Goal: Find specific page/section: Find specific page/section

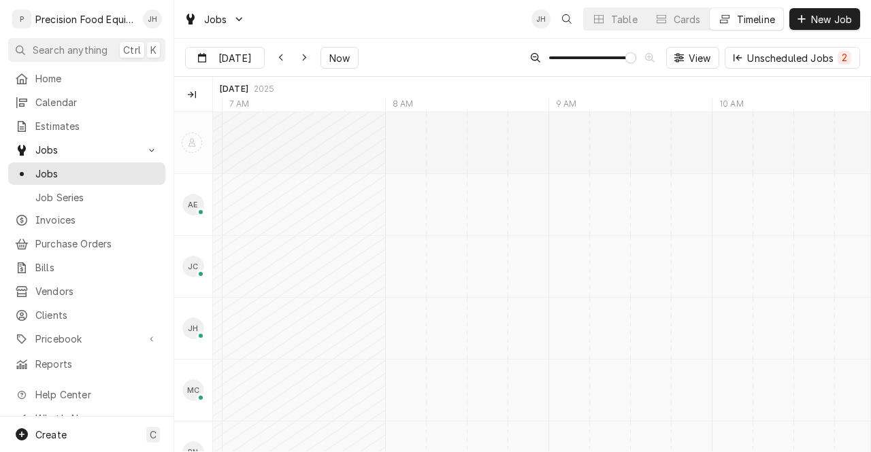
scroll to position [0, 13055]
click at [67, 213] on span "Invoices" at bounding box center [96, 220] width 123 height 14
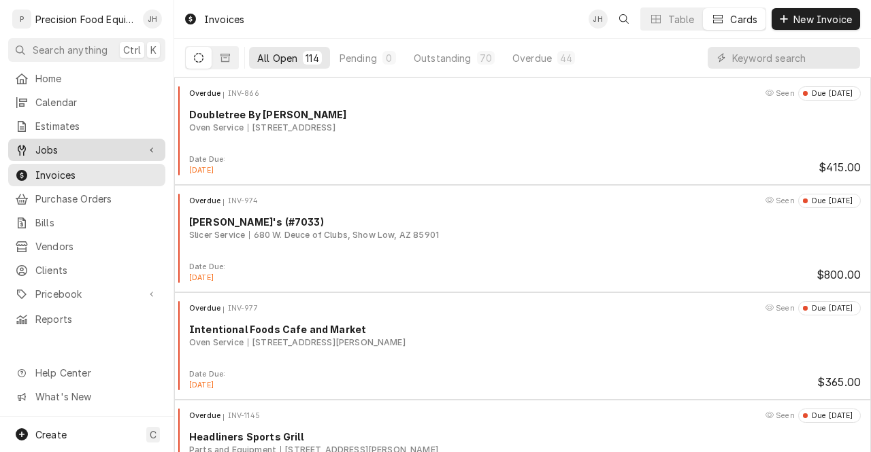
click at [65, 145] on span "Jobs" at bounding box center [86, 150] width 103 height 14
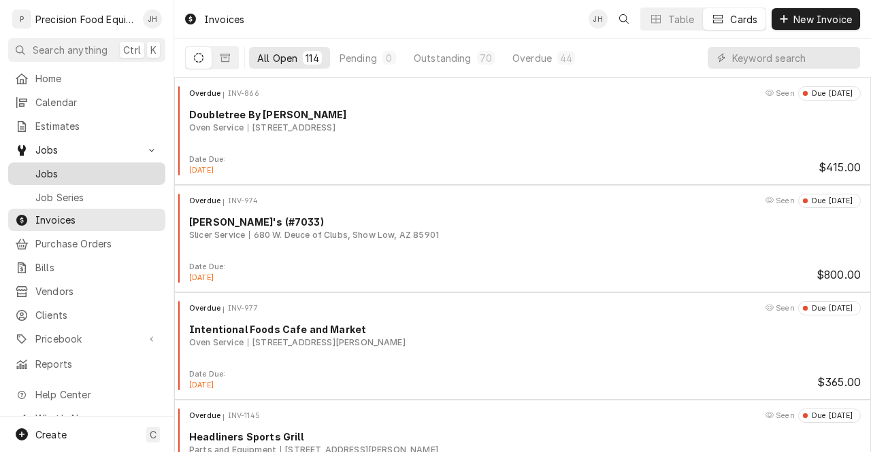
click at [60, 167] on span "Jobs" at bounding box center [96, 174] width 123 height 14
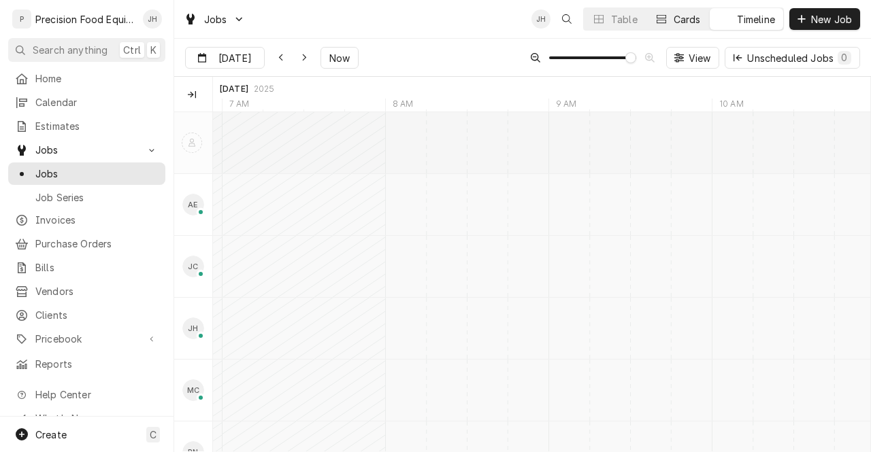
scroll to position [0, 13055]
click at [685, 22] on div "Cards" at bounding box center [687, 19] width 27 height 14
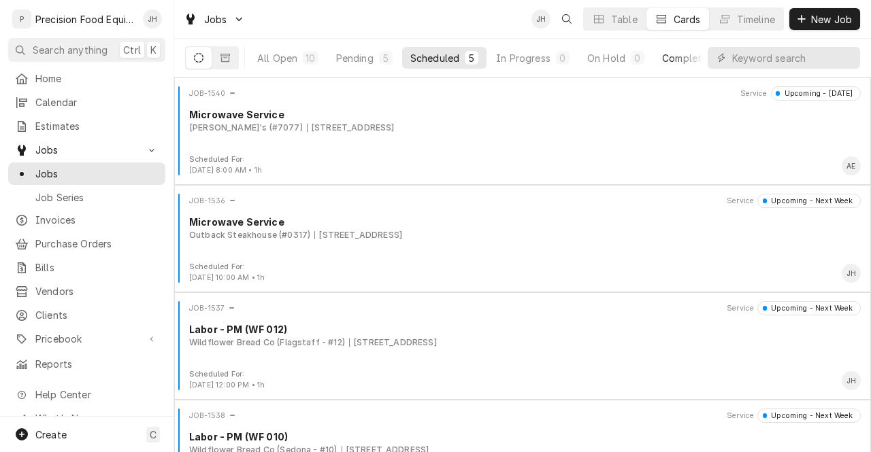
click at [689, 65] on button "Completed 0" at bounding box center [697, 58] width 86 height 22
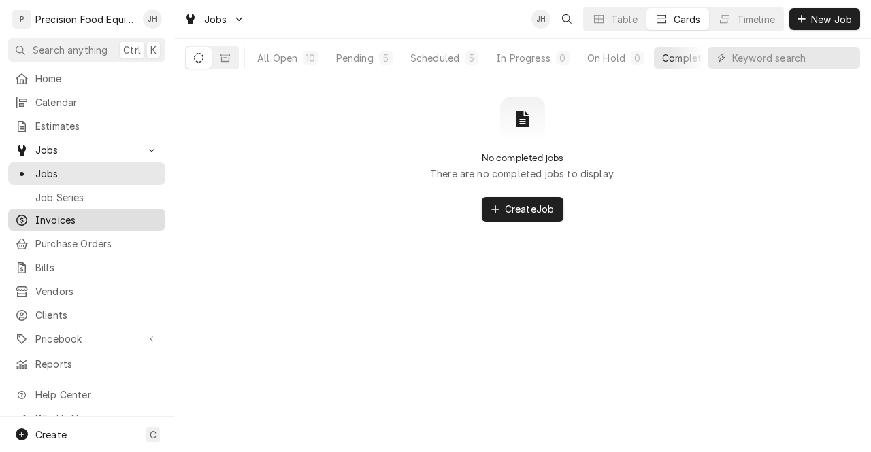
click at [86, 216] on span "Invoices" at bounding box center [96, 220] width 123 height 14
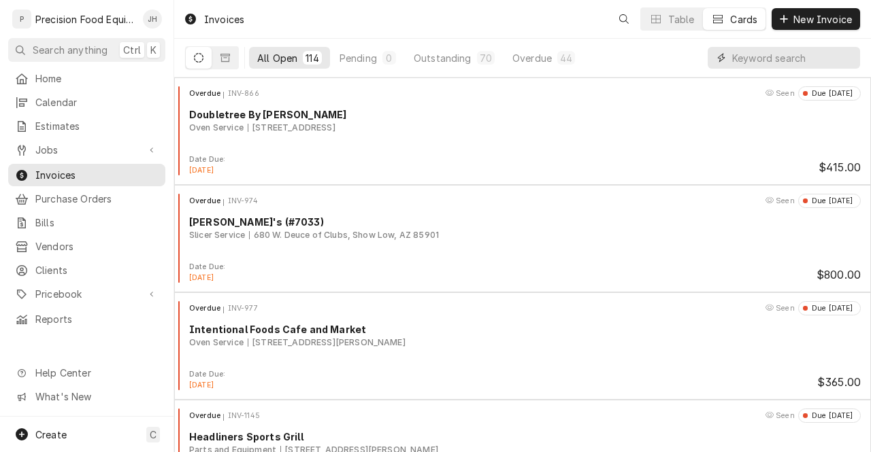
click at [784, 51] on input "Dynamic Content Wrapper" at bounding box center [792, 58] width 121 height 22
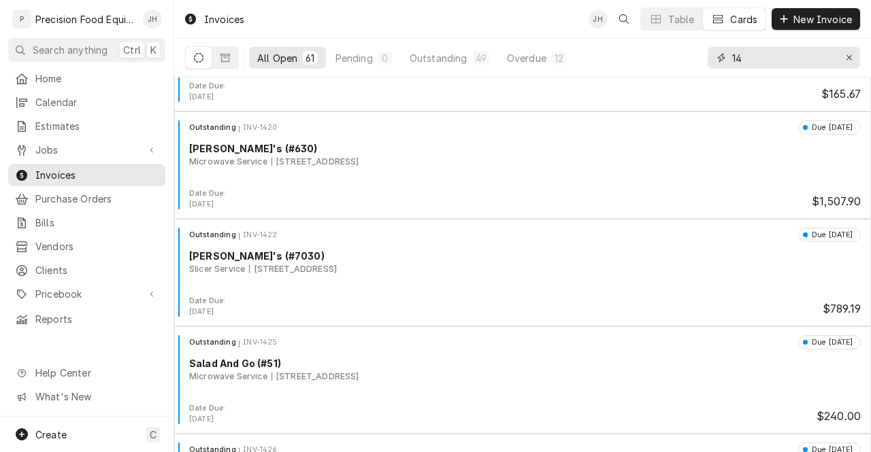
scroll to position [3427, 0]
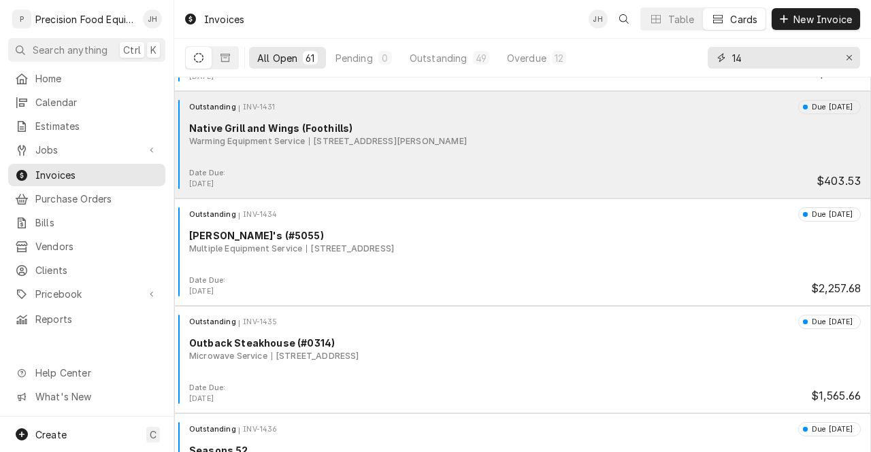
type input "1"
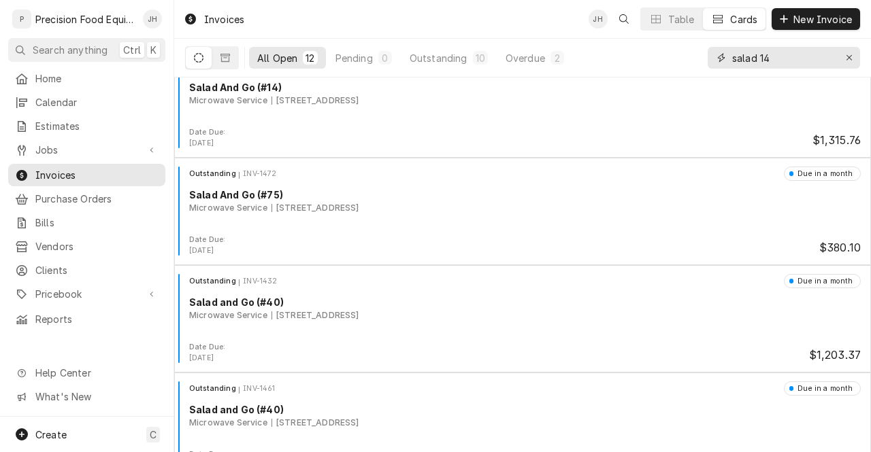
scroll to position [695, 0]
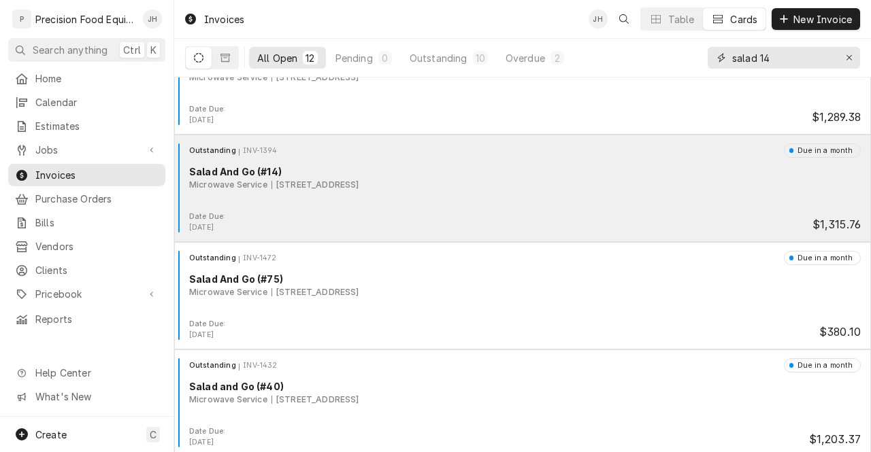
type input "salad 14"
click at [734, 213] on div "Date Due: Nov 1, 2025 $1,315.76" at bounding box center [523, 223] width 686 height 22
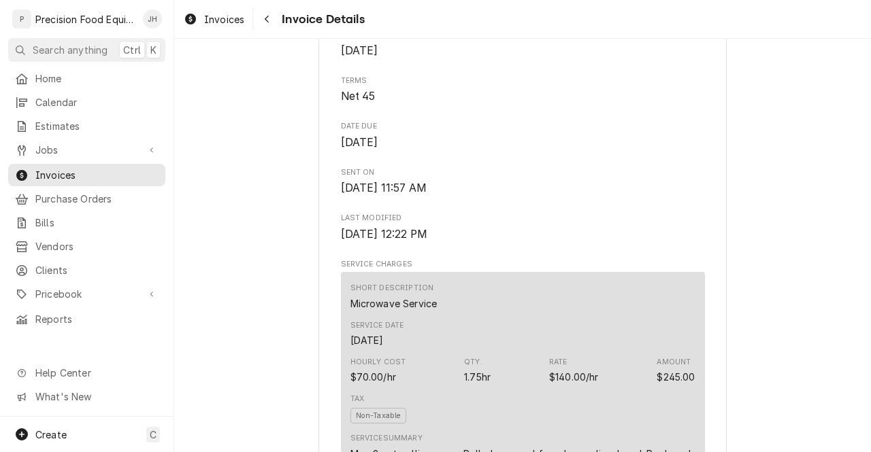
scroll to position [665, 0]
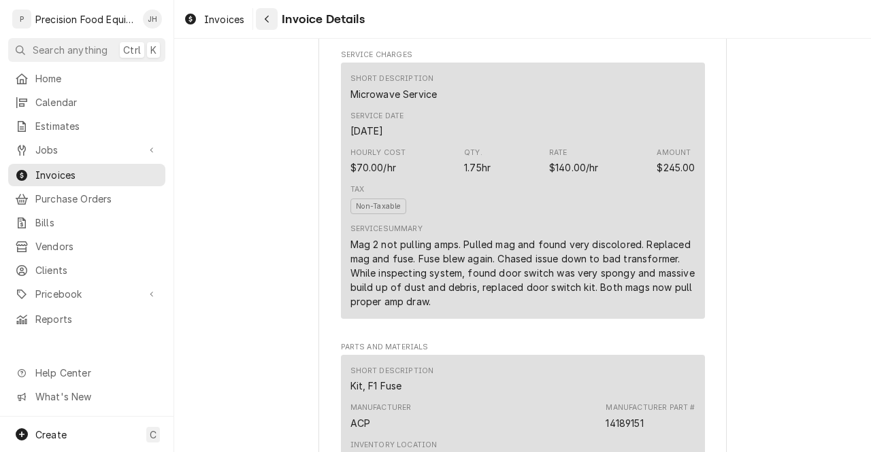
click at [269, 16] on icon "Navigate back" at bounding box center [267, 19] width 6 height 10
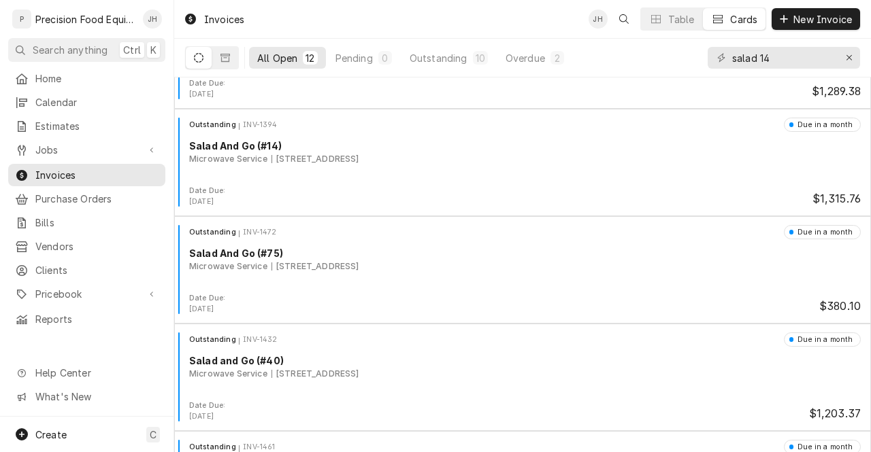
scroll to position [914, 0]
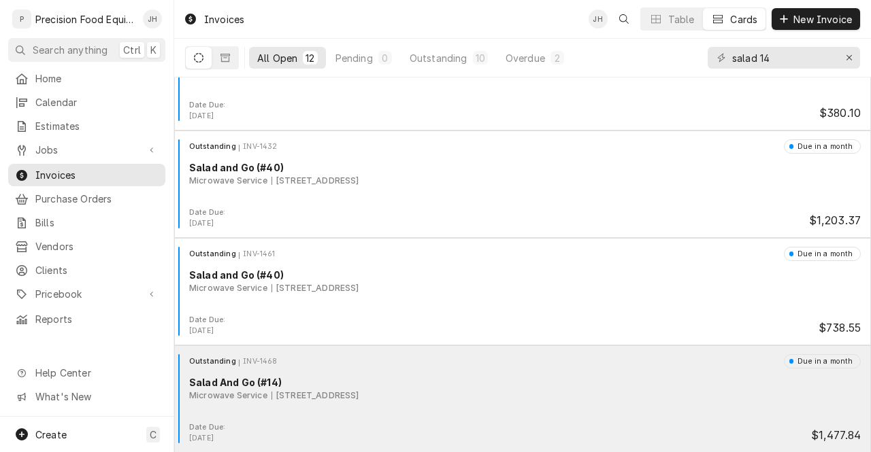
click at [350, 378] on div "Salad And Go (#14)" at bounding box center [525, 383] width 672 height 14
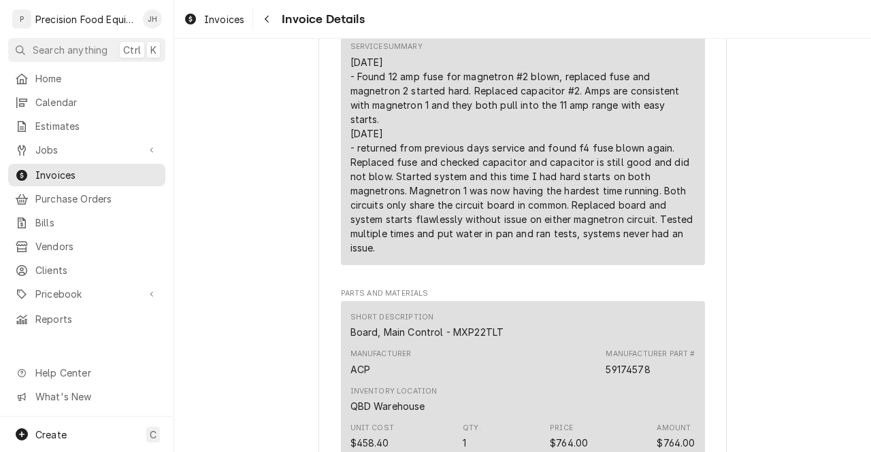
scroll to position [840, 0]
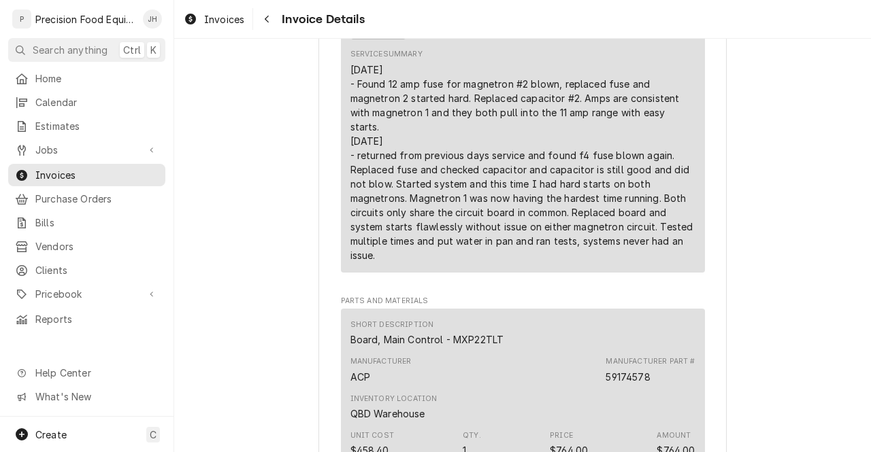
click at [352, 157] on div "10/01/25 - Found 12 amp fuse for magnetron #2 blown, replaced fuse and magnetro…" at bounding box center [522, 163] width 345 height 200
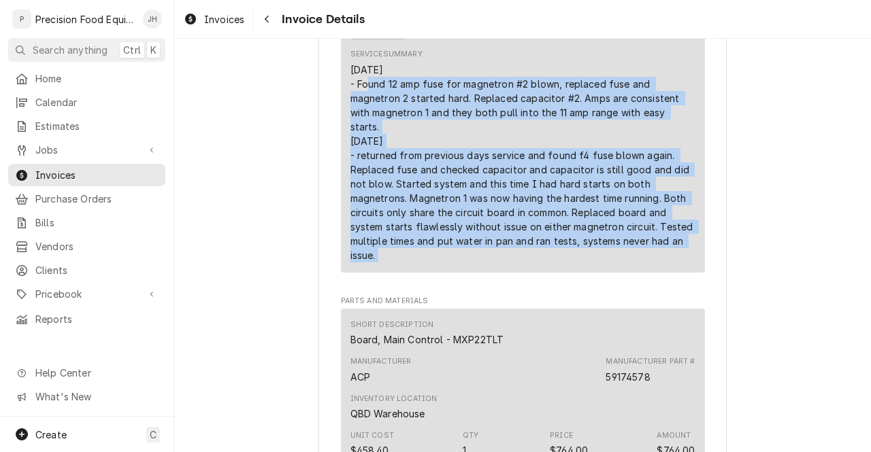
drag, startPoint x: 352, startPoint y: 157, endPoint x: 611, endPoint y: 334, distance: 313.3
click at [611, 279] on div "Short Description Microwave Service Service Date Oct 1, 2025 Hourly Cost $70.00…" at bounding box center [523, 83] width 364 height 391
copy div "Found 12 amp fuse for magnetron #2 blown, replaced fuse and magnetron 2 started…"
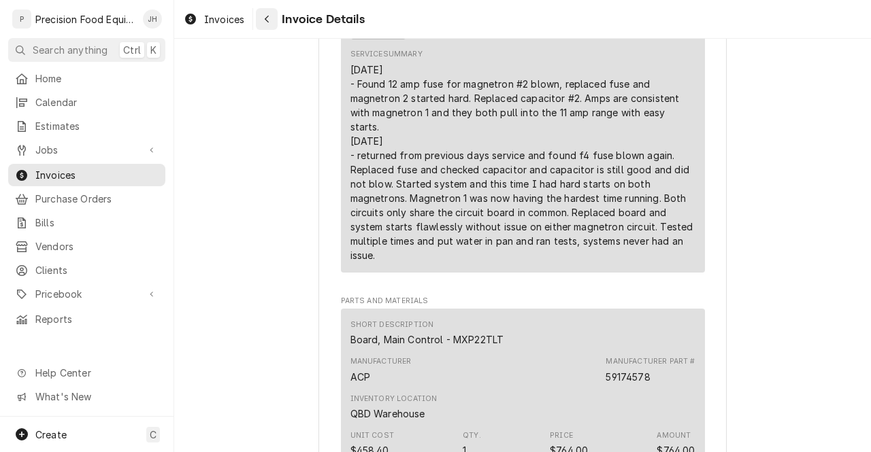
click at [267, 25] on div "Navigate back" at bounding box center [267, 19] width 14 height 14
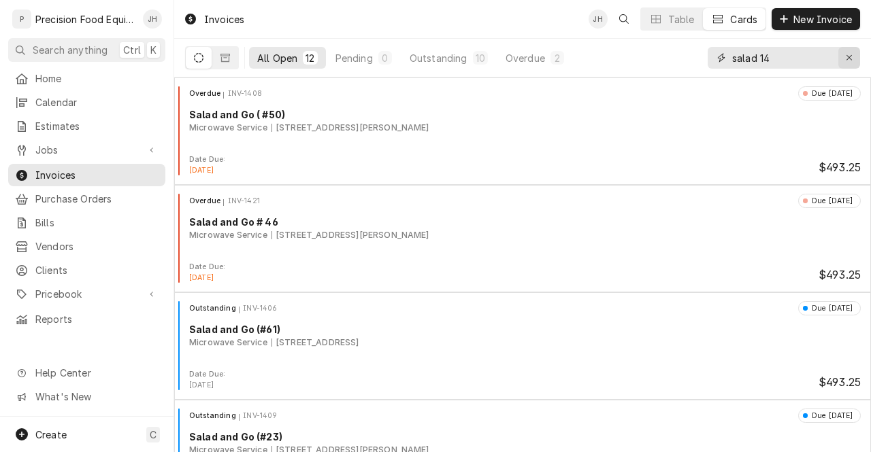
click at [848, 59] on icon "Erase input" at bounding box center [848, 57] width 5 height 5
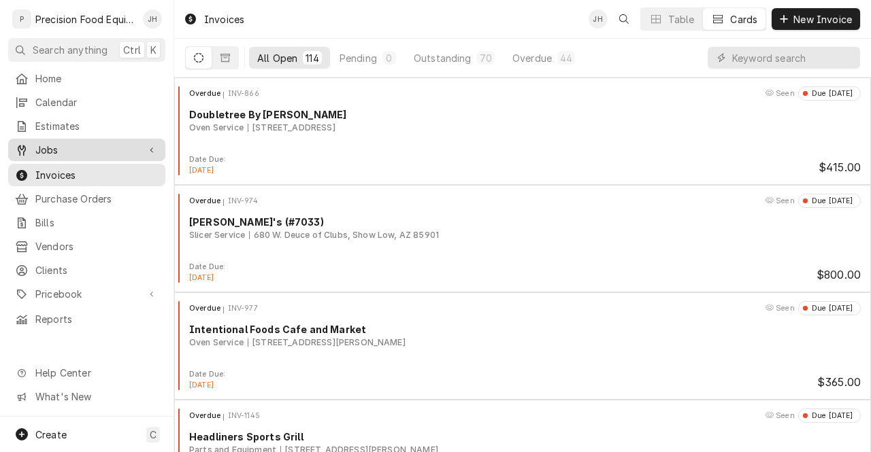
click at [64, 143] on span "Jobs" at bounding box center [86, 150] width 103 height 14
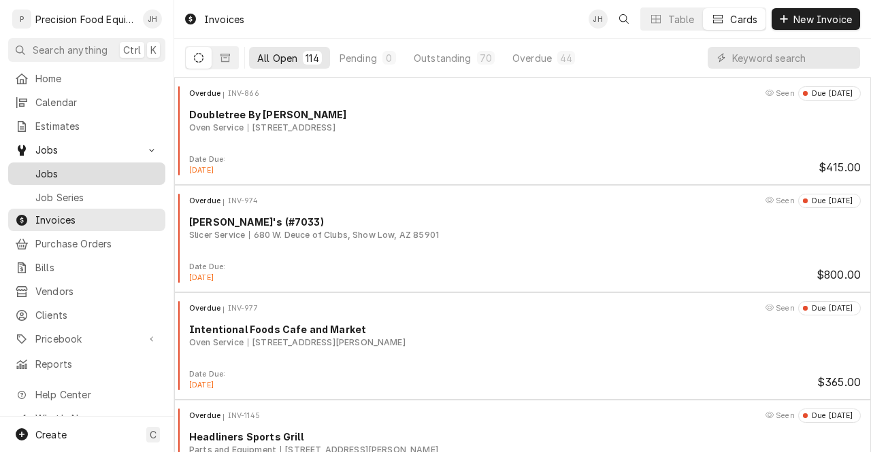
click at [63, 167] on span "Jobs" at bounding box center [96, 174] width 123 height 14
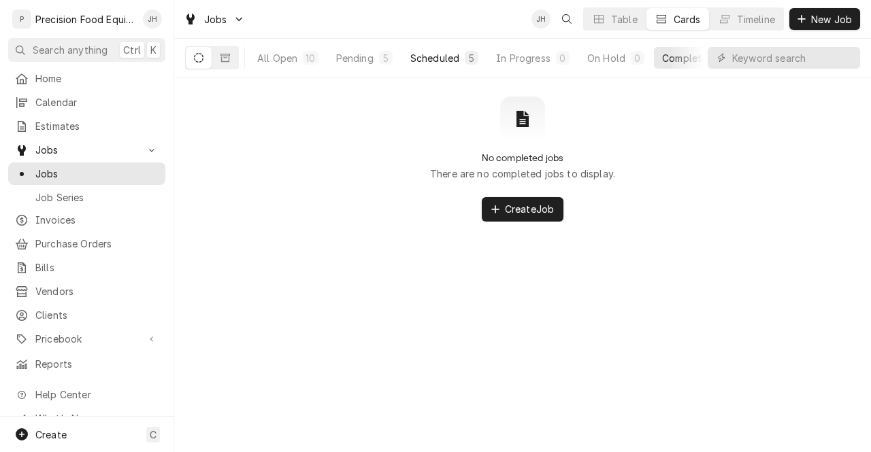
click at [478, 52] on div "5" at bounding box center [472, 58] width 14 height 14
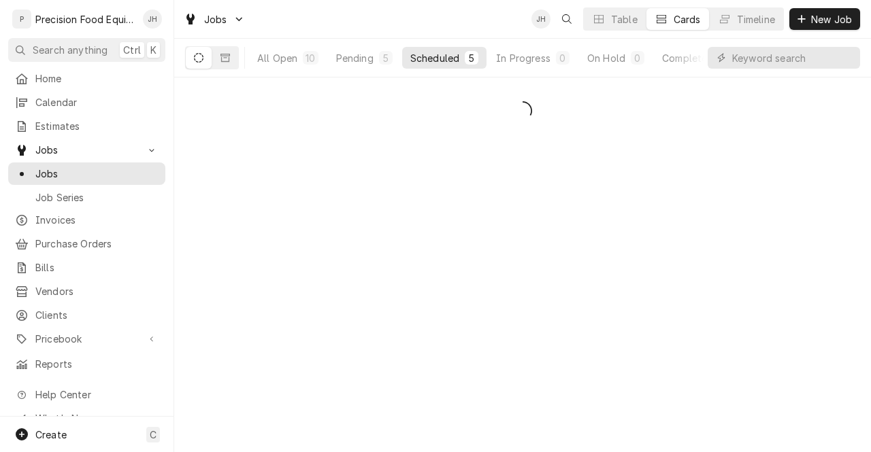
click at [478, 52] on div "5" at bounding box center [472, 58] width 14 height 14
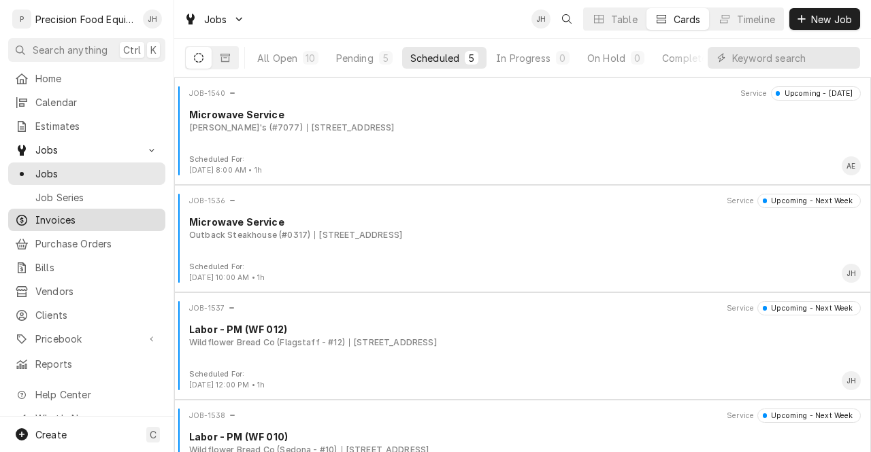
click at [48, 221] on span "Invoices" at bounding box center [96, 220] width 123 height 14
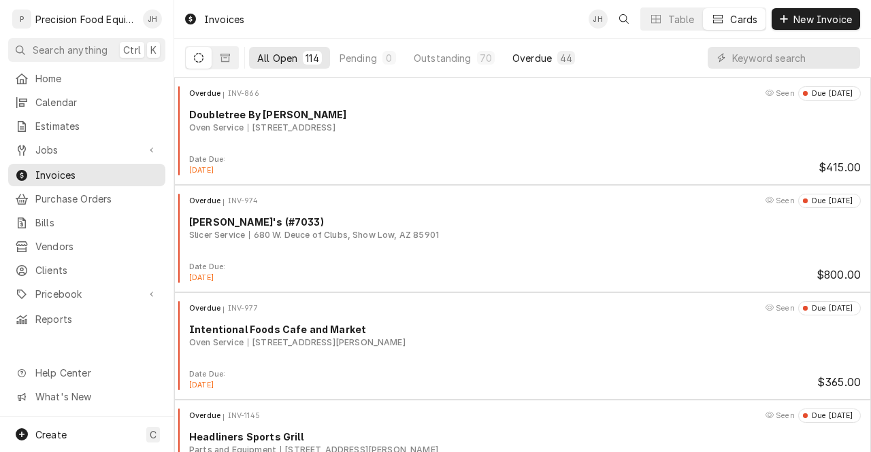
click at [546, 52] on div "Overdue" at bounding box center [531, 58] width 39 height 14
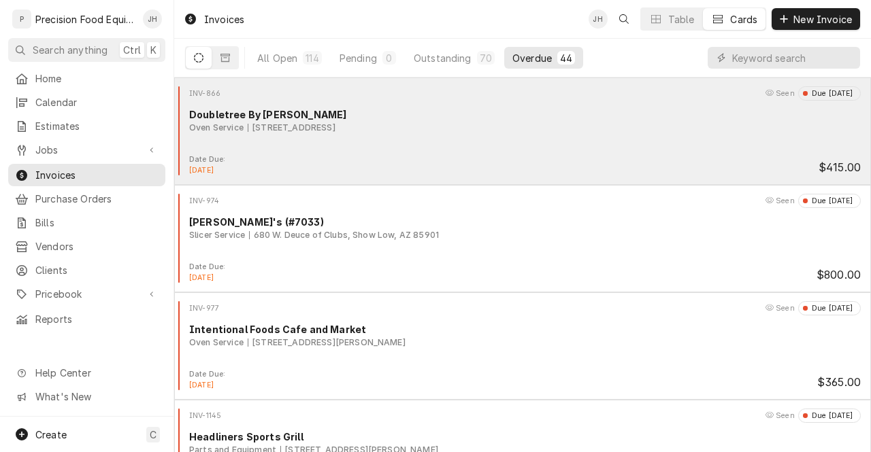
click at [736, 152] on div "INV-866 Seen Due 4 months ago Doubletree By Hilton Oven Service 1800 S. Santan …" at bounding box center [523, 120] width 686 height 68
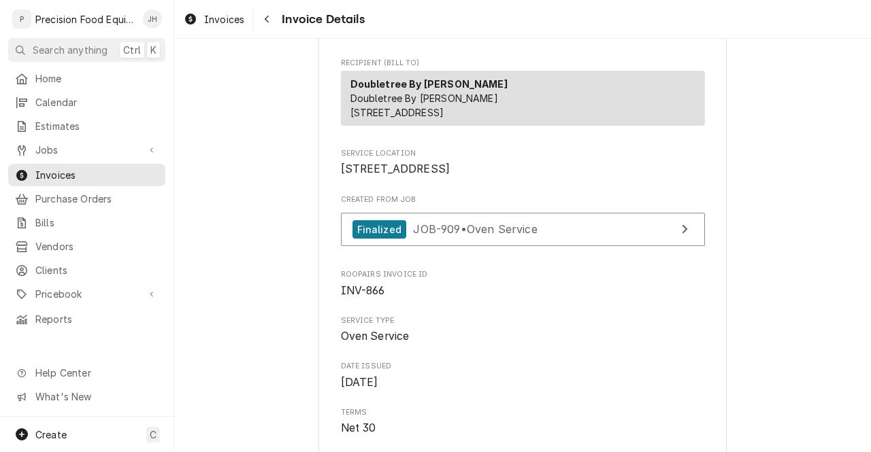
scroll to position [33, 0]
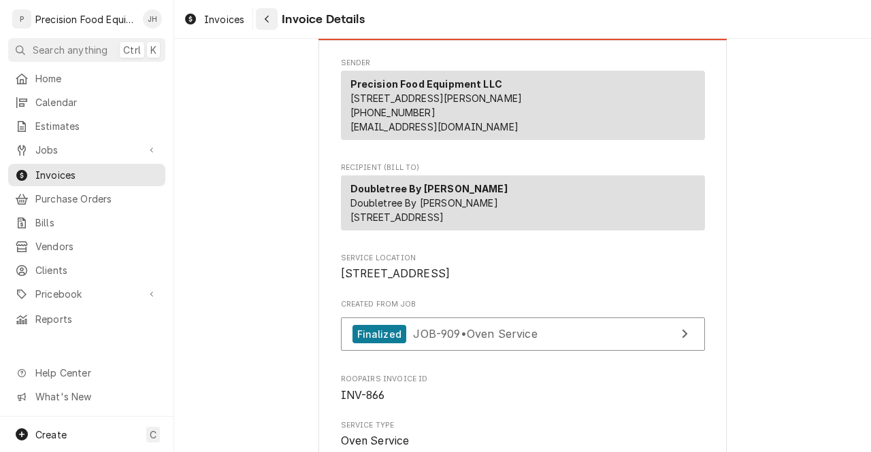
click at [267, 16] on icon "Navigate back" at bounding box center [267, 19] width 6 height 10
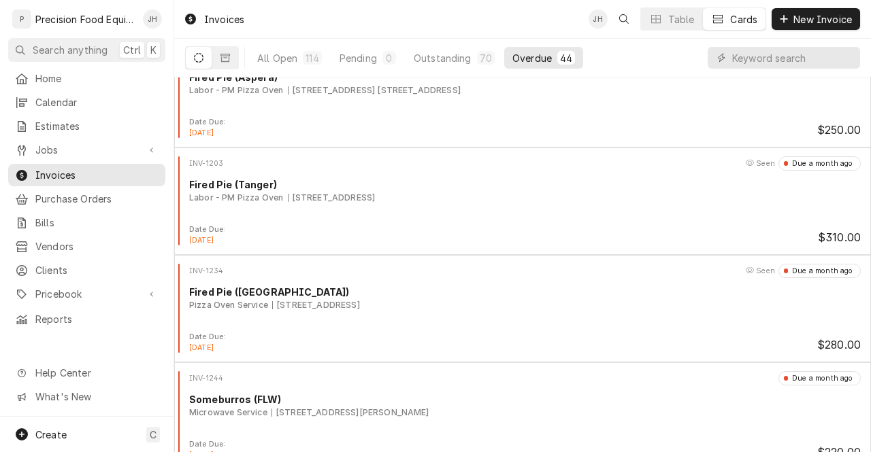
scroll to position [1225, 0]
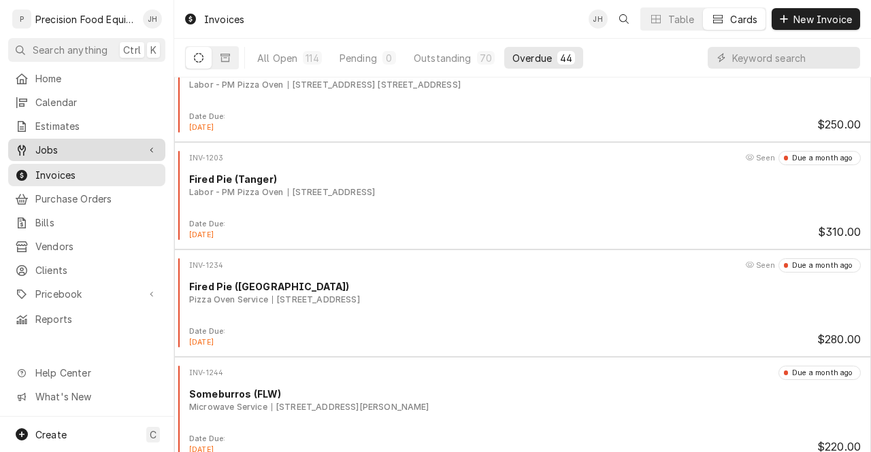
click at [90, 144] on span "Jobs" at bounding box center [86, 150] width 103 height 14
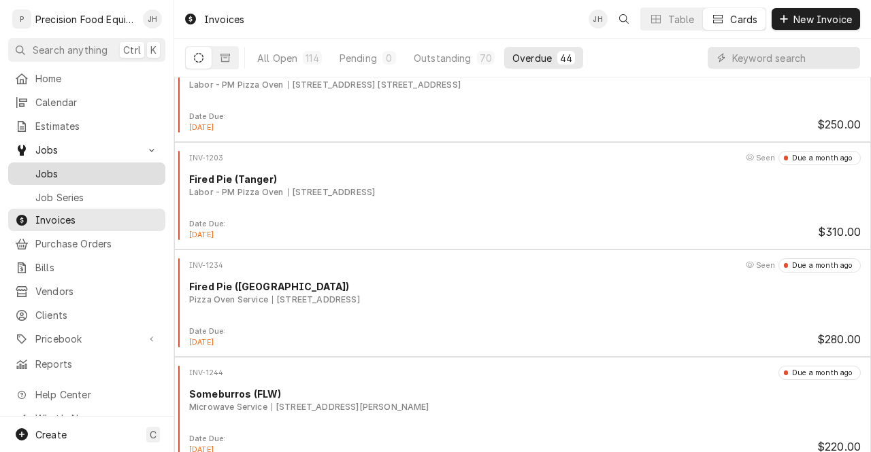
click at [41, 167] on span "Jobs" at bounding box center [96, 174] width 123 height 14
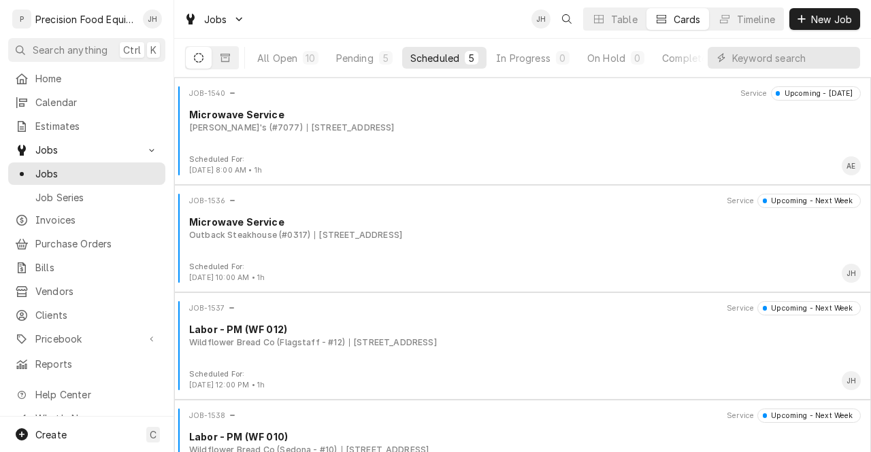
click at [672, 46] on div "All Open 10 Pending 5 Scheduled 5 In Progress 0 On Hold 0 Completed 0" at bounding box center [476, 58] width 455 height 38
